Goal: Task Accomplishment & Management: Manage account settings

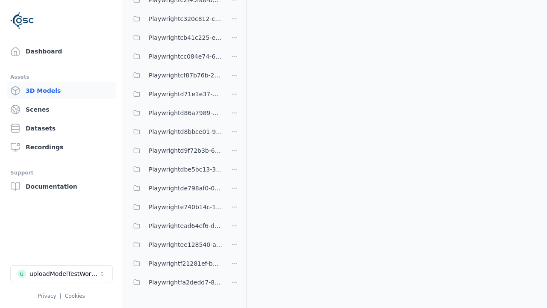
scroll to position [1012, 0]
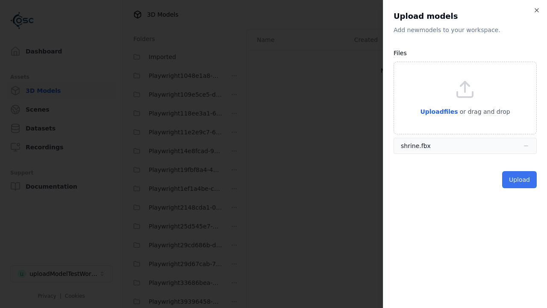
click at [520, 179] on button "Upload" at bounding box center [519, 179] width 35 height 17
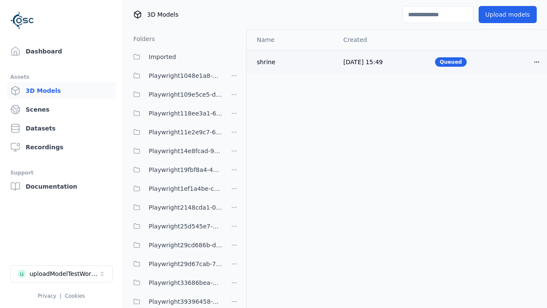
click at [536, 62] on html "Support Dashboard Assets 3D Models Scenes Datasets Recordings Support Documenta…" at bounding box center [273, 154] width 547 height 308
click at [518, 95] on div "Delete" at bounding box center [517, 95] width 50 height 14
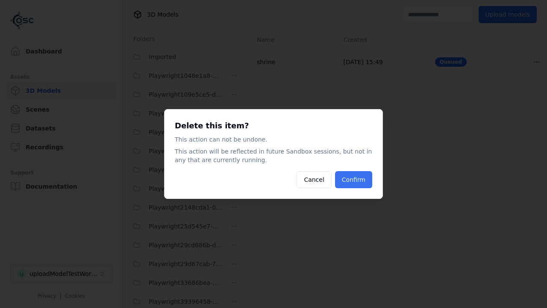
click at [354, 179] on button "Confirm" at bounding box center [353, 179] width 37 height 17
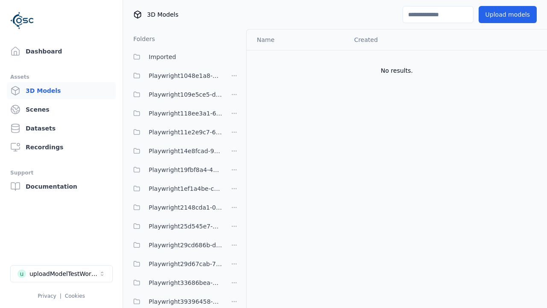
click at [234, 154] on html "Support Dashboard Assets 3D Models Scenes Datasets Recordings Support Documenta…" at bounding box center [273, 154] width 547 height 308
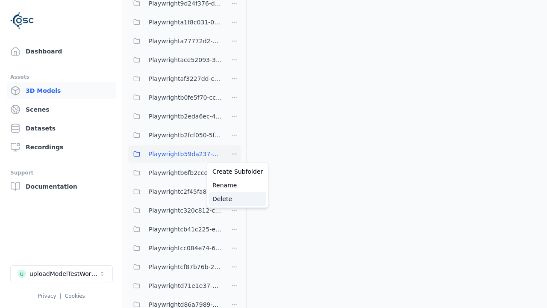
click at [234, 199] on div "Delete" at bounding box center [237, 199] width 57 height 14
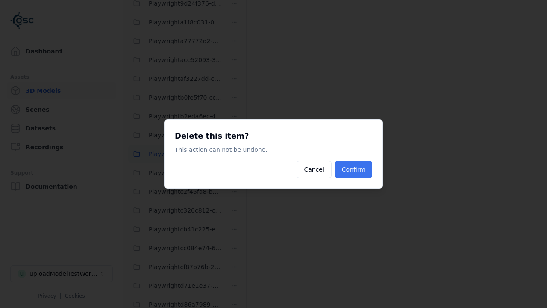
click at [354, 169] on button "Confirm" at bounding box center [353, 169] width 37 height 17
